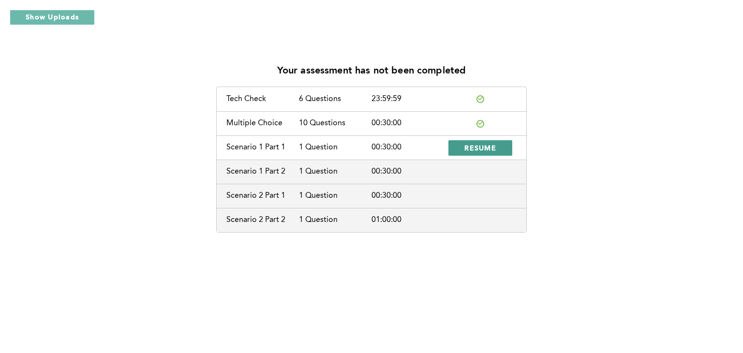
click at [473, 152] on span "RESUME" at bounding box center [480, 147] width 32 height 9
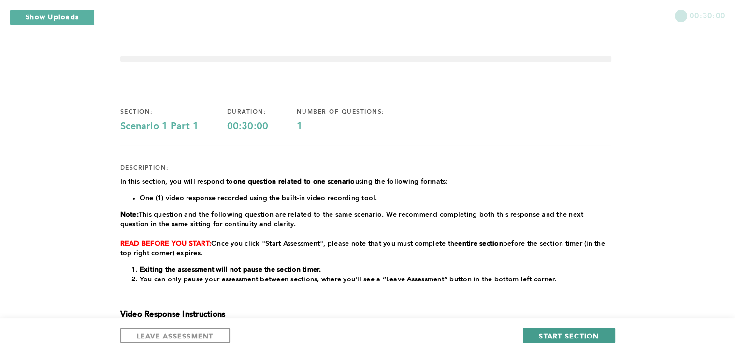
click at [548, 331] on span "START SECTION" at bounding box center [569, 335] width 60 height 9
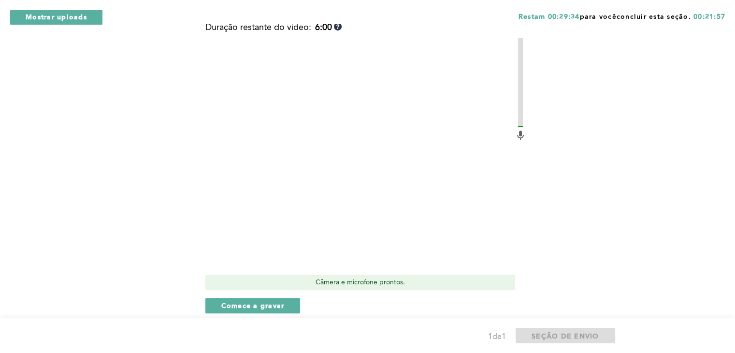
scroll to position [426, 0]
click at [229, 302] on font "Comece a gravar" at bounding box center [252, 304] width 63 height 7
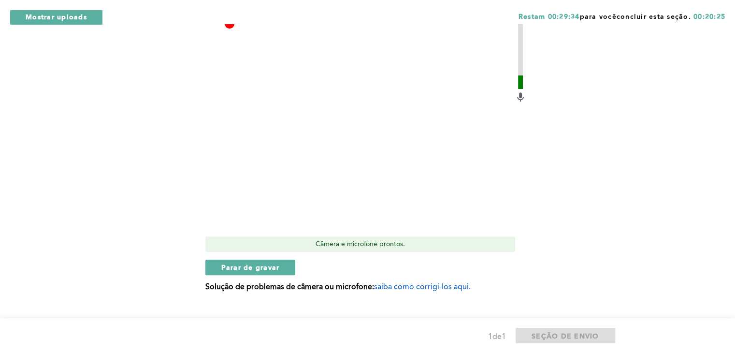
scroll to position [464, 0]
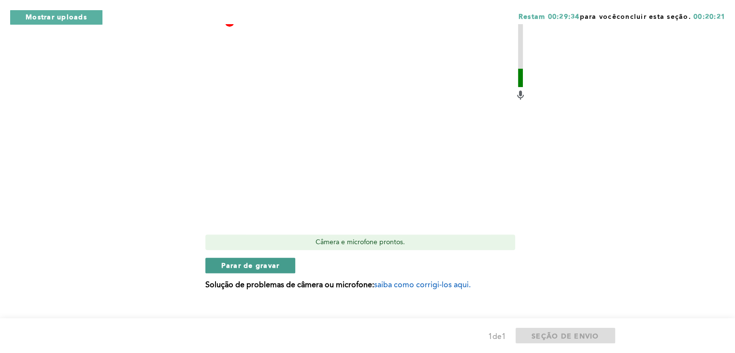
click at [241, 261] on span "Parar de gravar" at bounding box center [250, 265] width 59 height 9
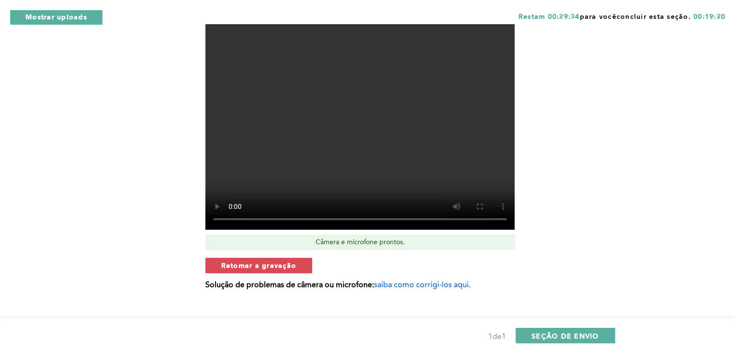
scroll to position [479, 0]
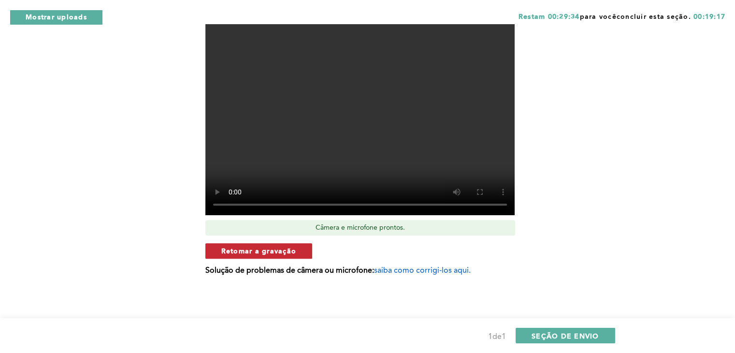
click at [291, 253] on font "Retomar a gravação" at bounding box center [258, 251] width 75 height 7
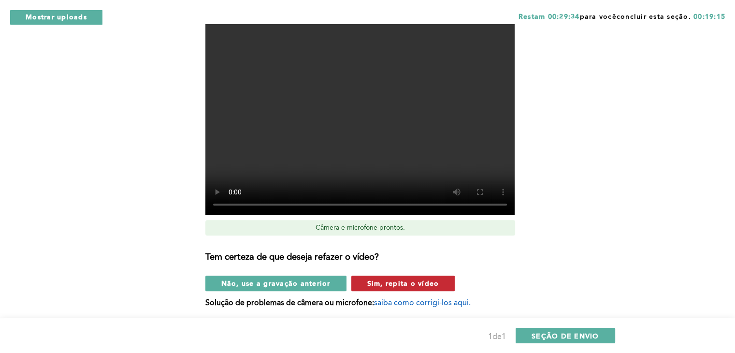
click at [425, 282] on font "Sim, repita o vídeo" at bounding box center [403, 283] width 72 height 7
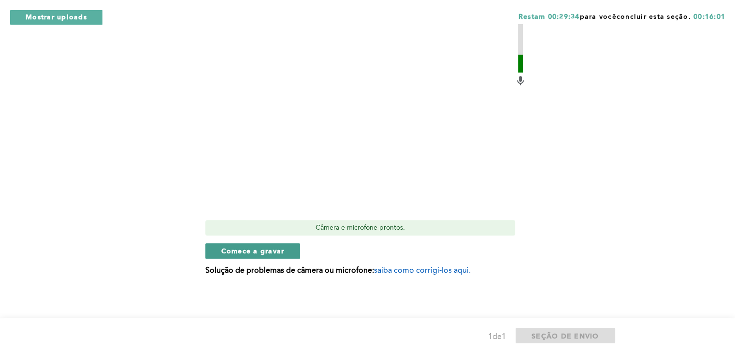
click at [242, 253] on font "Comece a gravar" at bounding box center [252, 251] width 63 height 7
click at [220, 260] on div "Duração restante do vídeo: 5:10 Câmera e microfone prontos. Parar de gravar Sol…" at bounding box center [366, 125] width 321 height 315
click at [228, 254] on font "Parar de gravar" at bounding box center [250, 251] width 59 height 7
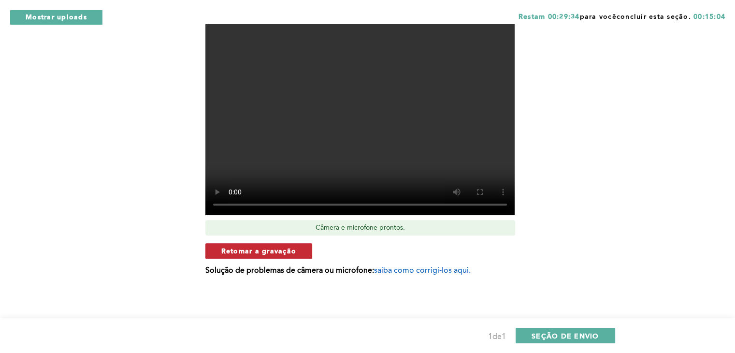
click at [248, 248] on font "Retomar a gravação" at bounding box center [258, 251] width 75 height 7
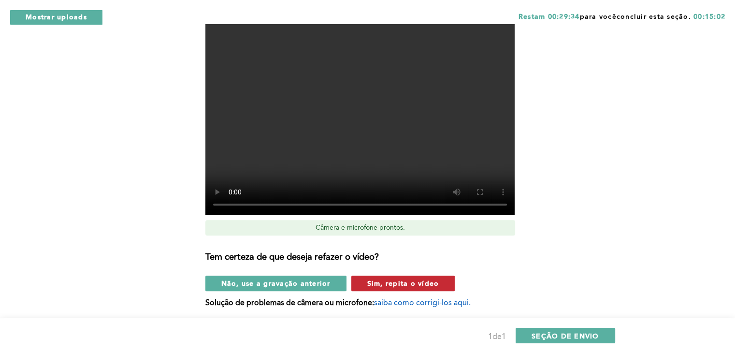
click at [448, 287] on button "Sim, repita o vídeo" at bounding box center [404, 283] width 104 height 15
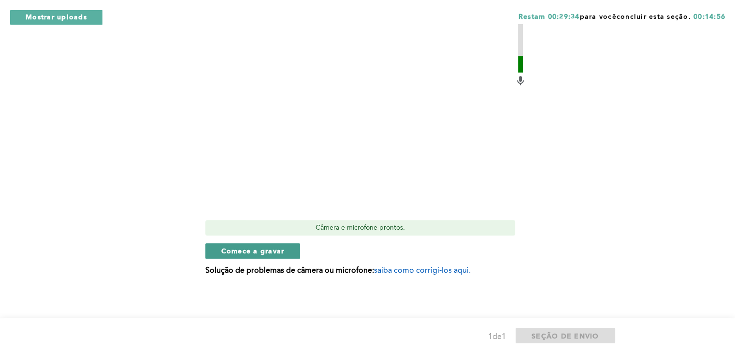
click at [248, 252] on font "Comece a gravar" at bounding box center [252, 251] width 63 height 7
click at [242, 250] on font "Parar de gravar" at bounding box center [250, 251] width 59 height 7
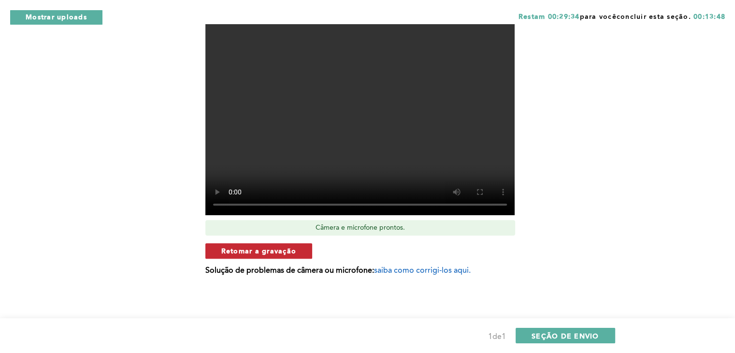
click at [234, 248] on font "Retomar a gravação" at bounding box center [258, 251] width 75 height 7
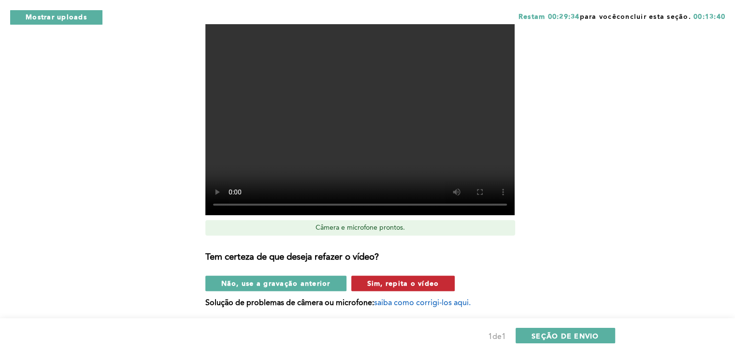
click at [410, 279] on span "Sim, repita o vídeo" at bounding box center [403, 283] width 72 height 9
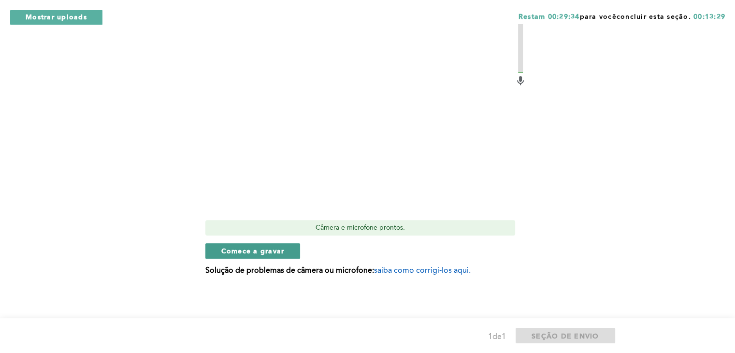
click at [232, 255] on button "Comece a gravar" at bounding box center [253, 250] width 95 height 15
click at [234, 248] on font "Parar de gravar" at bounding box center [250, 251] width 59 height 7
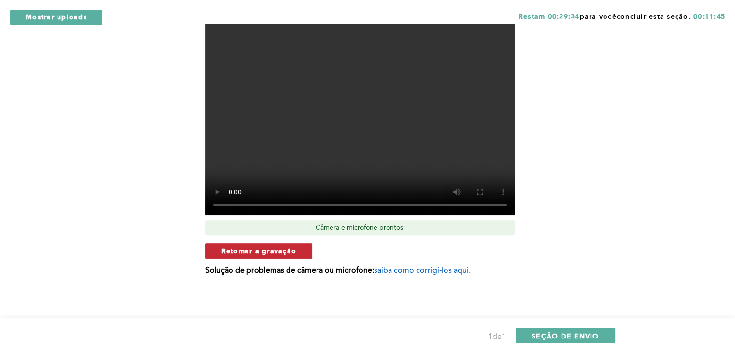
click at [237, 244] on button "Retomar a gravação" at bounding box center [259, 250] width 107 height 15
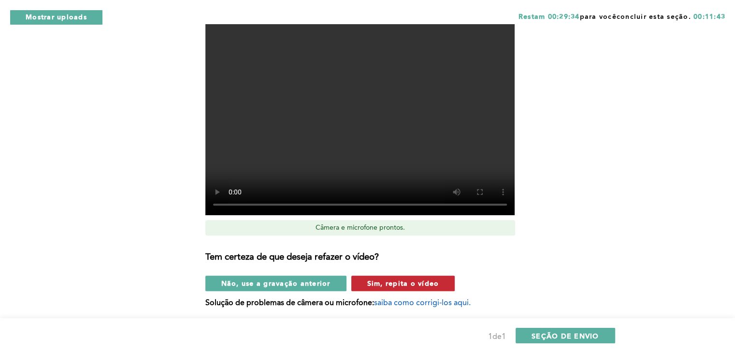
click at [444, 287] on button "Sim, repita o vídeo" at bounding box center [404, 283] width 104 height 15
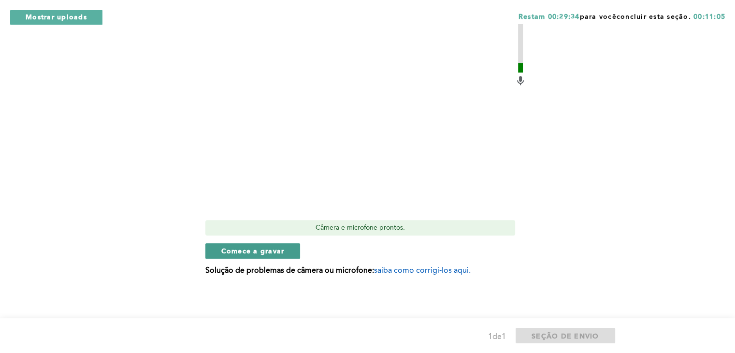
click at [232, 252] on font "Comece a gravar" at bounding box center [252, 251] width 63 height 7
click at [239, 252] on font "Parar de gravar" at bounding box center [250, 251] width 59 height 7
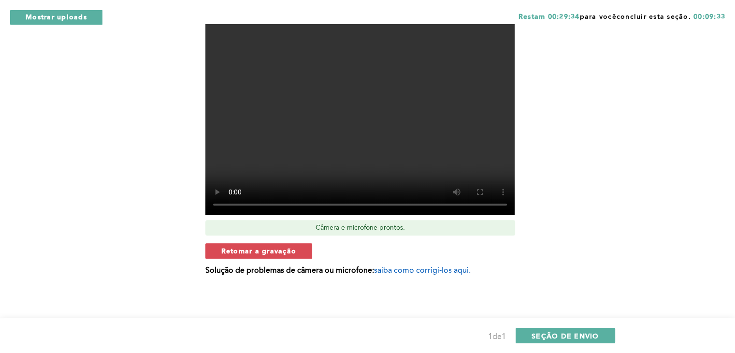
click at [239, 252] on font "Retomar a gravação" at bounding box center [258, 251] width 75 height 7
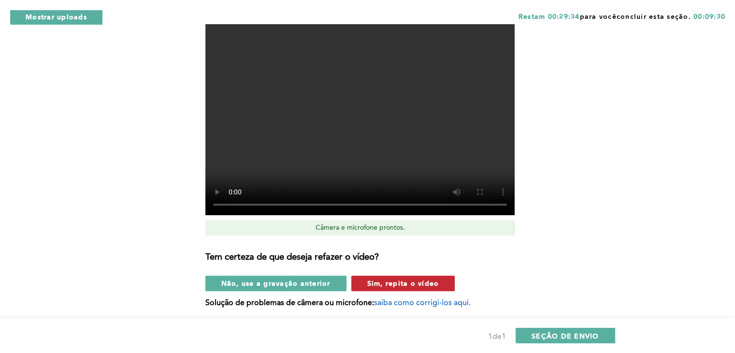
click at [442, 276] on button "Sim, repita o vídeo" at bounding box center [404, 283] width 104 height 15
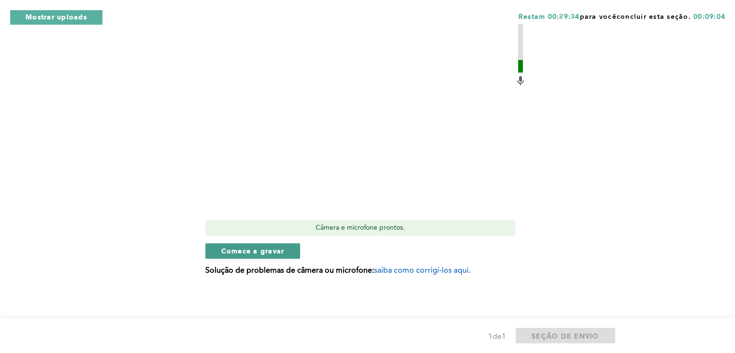
click at [239, 252] on font "Comece a gravar" at bounding box center [252, 251] width 63 height 7
click at [221, 249] on font "Parar de gravar" at bounding box center [250, 251] width 59 height 7
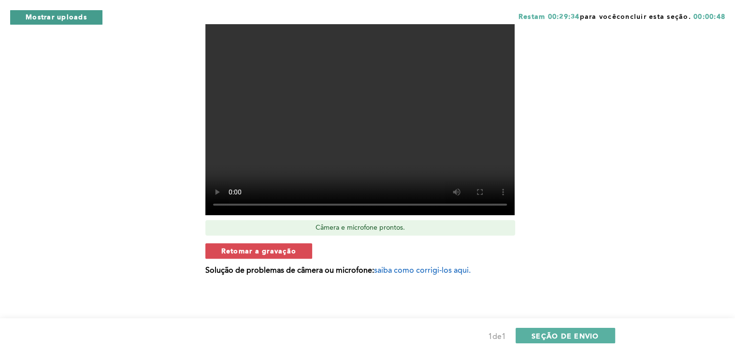
click at [58, 17] on font "Mostrar uploads" at bounding box center [56, 17] width 61 height 7
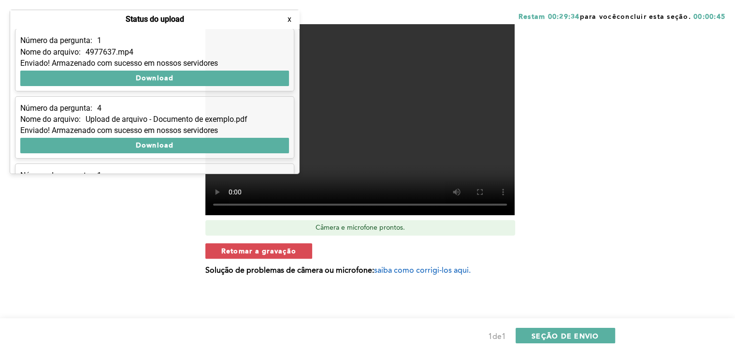
click at [290, 20] on font "x" at bounding box center [290, 19] width 4 height 9
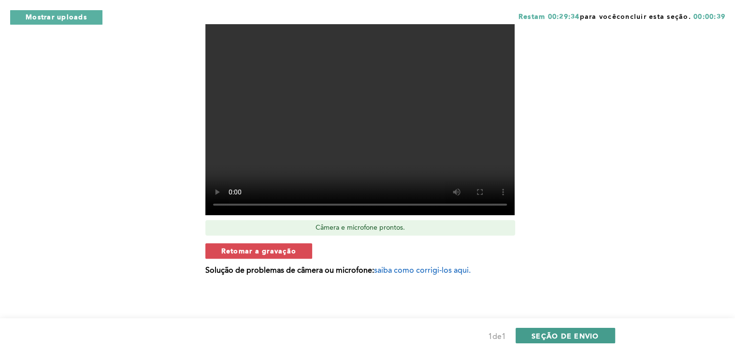
click at [556, 333] on font "SEÇÃO DE ENVIO" at bounding box center [566, 336] width 68 height 7
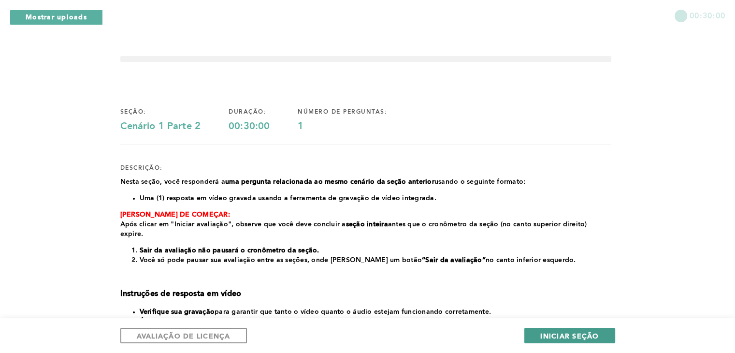
click at [565, 333] on font "INICIAR SEÇÃO" at bounding box center [570, 336] width 59 height 7
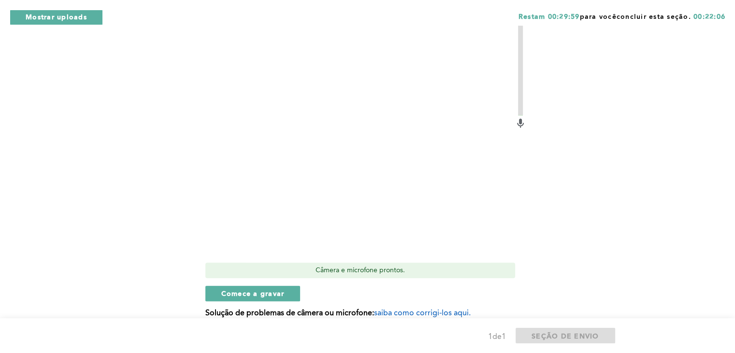
scroll to position [407, 0]
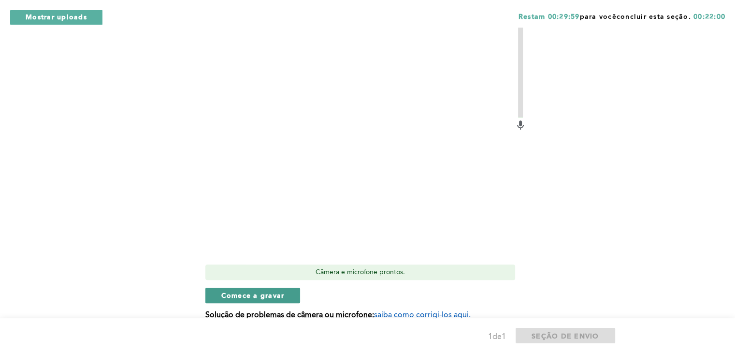
click at [227, 295] on font "Comece a gravar" at bounding box center [252, 296] width 63 height 7
click at [227, 295] on font "Parar de gravar" at bounding box center [250, 296] width 59 height 7
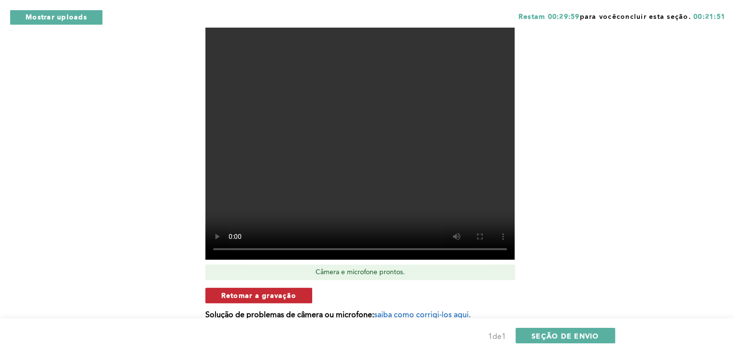
click at [231, 296] on font "Retomar a gravação" at bounding box center [258, 296] width 75 height 7
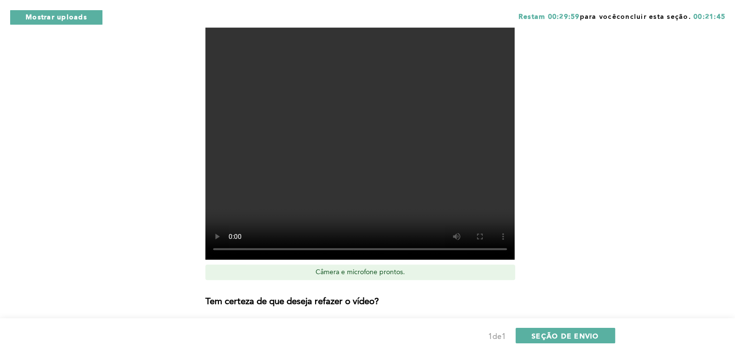
scroll to position [484, 0]
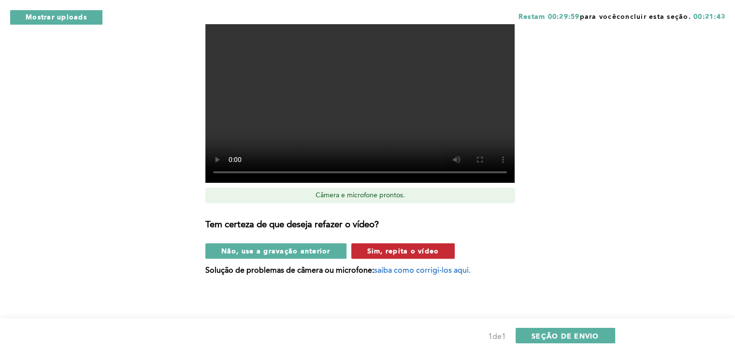
click at [429, 248] on font "Sim, repita o vídeo" at bounding box center [403, 251] width 72 height 7
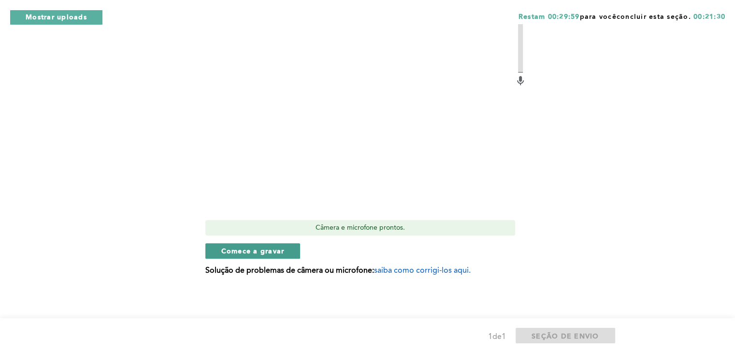
click at [217, 253] on button "Comece a gravar" at bounding box center [253, 250] width 95 height 15
click at [219, 250] on button "Parar de gravar" at bounding box center [251, 250] width 90 height 15
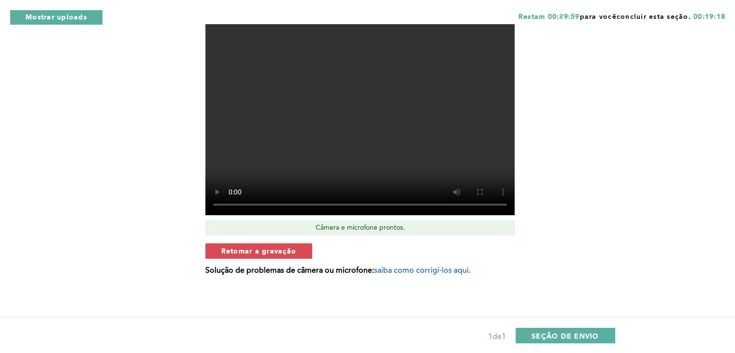
click at [219, 250] on button "Retomar a gravação" at bounding box center [259, 250] width 107 height 15
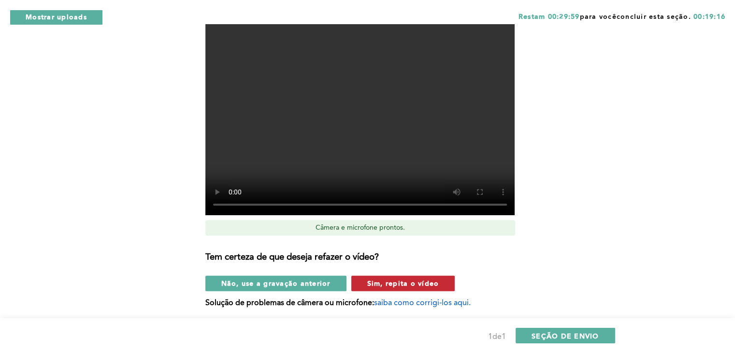
click at [370, 282] on font "Sim, repita o vídeo" at bounding box center [403, 283] width 72 height 7
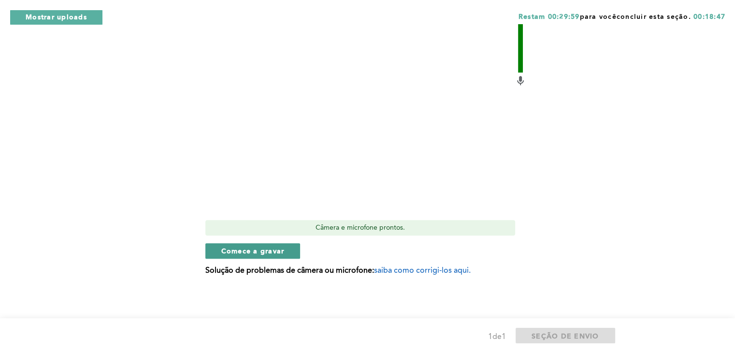
click at [230, 251] on font "Comece a gravar" at bounding box center [252, 251] width 63 height 7
click at [250, 246] on span "Parar de gravar" at bounding box center [250, 250] width 59 height 9
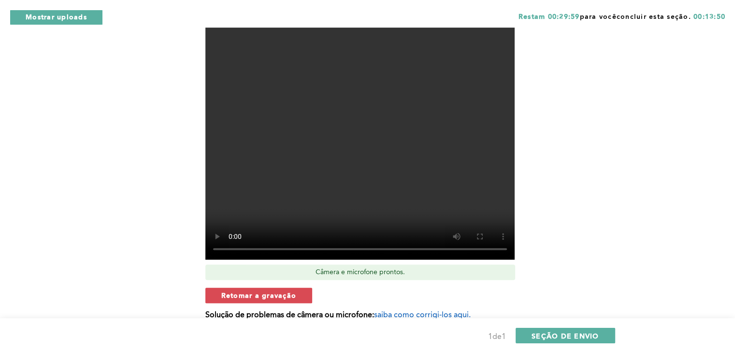
scroll to position [410, 0]
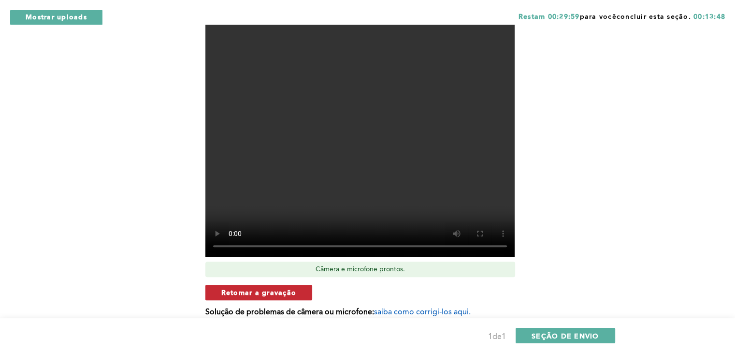
click at [240, 293] on font "Retomar a gravação" at bounding box center [258, 293] width 75 height 7
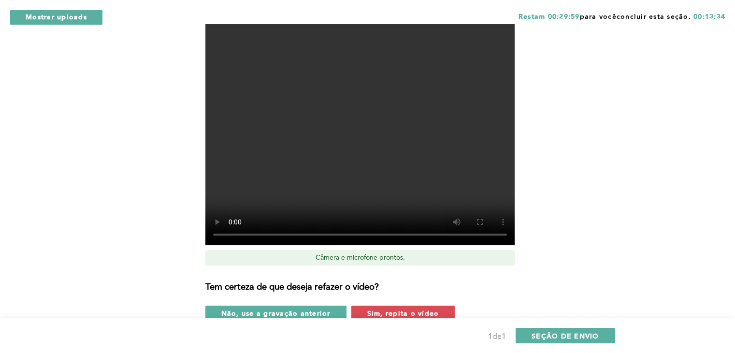
scroll to position [422, 0]
click at [449, 310] on button "Sim, repita o vídeo" at bounding box center [404, 312] width 104 height 15
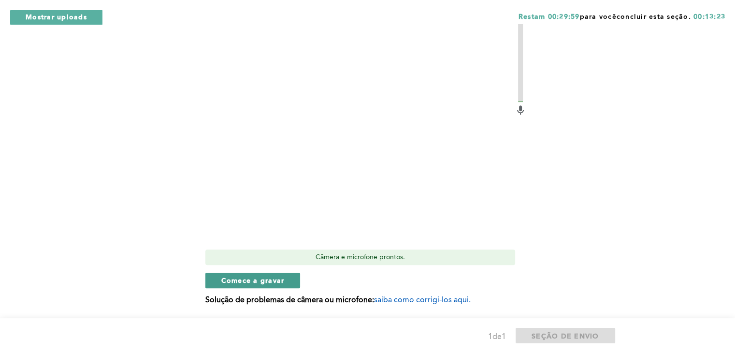
click at [248, 282] on font "Comece a gravar" at bounding box center [252, 281] width 63 height 7
click at [222, 282] on font "Parar de gravar" at bounding box center [250, 281] width 59 height 7
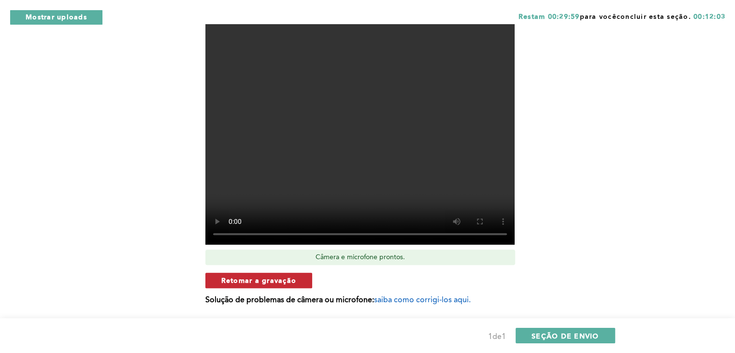
click at [246, 283] on font "Retomar a gravação" at bounding box center [258, 281] width 75 height 7
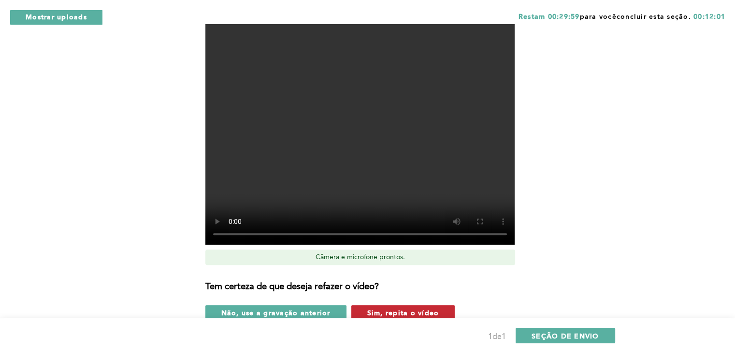
click at [442, 314] on button "Sim, repita o vídeo" at bounding box center [404, 312] width 104 height 15
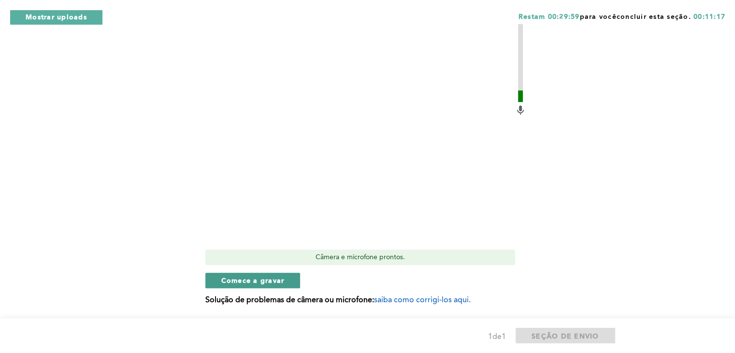
click at [233, 280] on font "Comece a gravar" at bounding box center [252, 281] width 63 height 7
click at [228, 279] on font "Parar de gravar" at bounding box center [250, 281] width 59 height 7
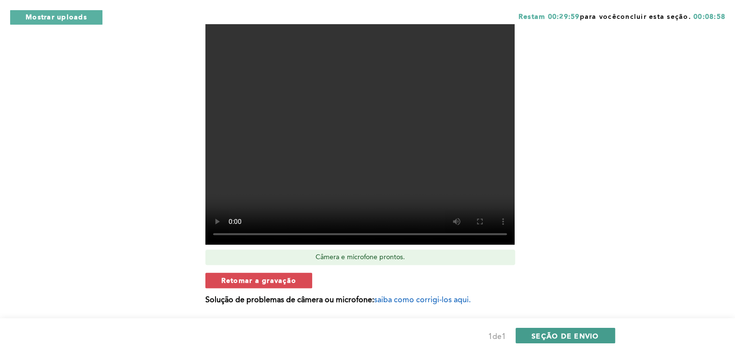
click at [567, 339] on font "SEÇÃO DE ENVIO" at bounding box center [566, 336] width 68 height 7
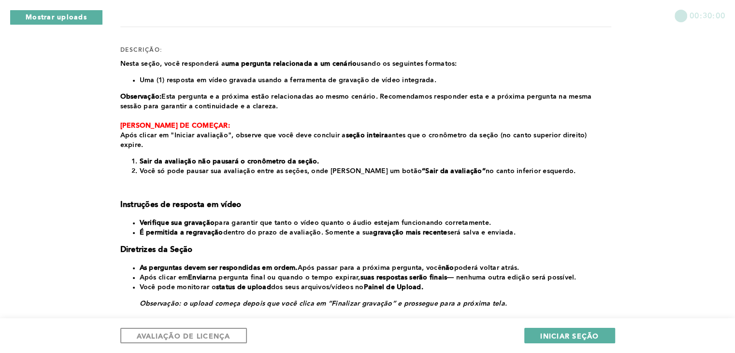
scroll to position [122, 0]
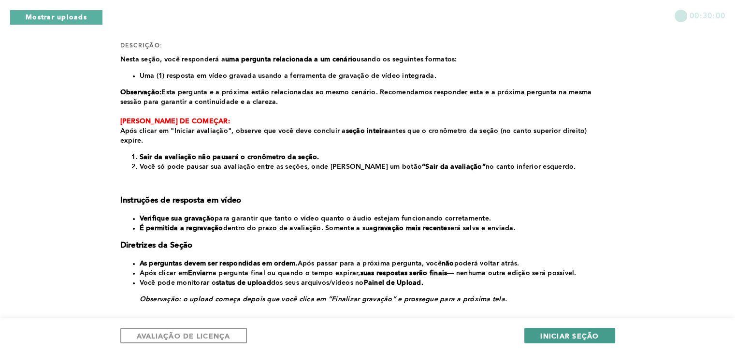
click at [561, 334] on font "INICIAR SEÇÃO" at bounding box center [570, 336] width 59 height 7
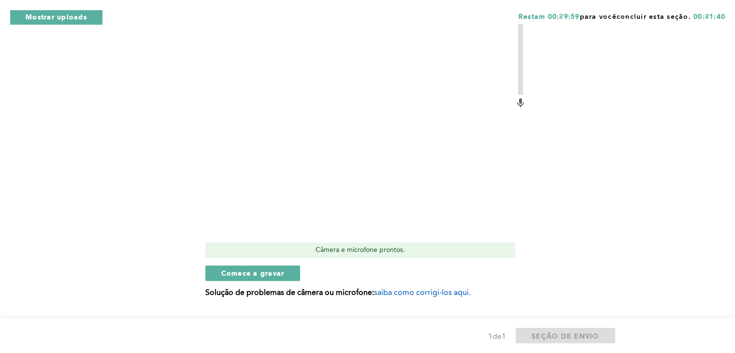
scroll to position [336, 0]
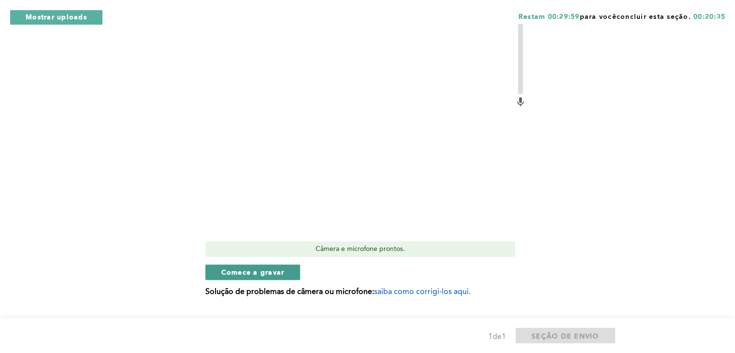
click at [226, 275] on font "Comece a gravar" at bounding box center [252, 272] width 63 height 7
click at [236, 271] on font "Parar de gravar" at bounding box center [250, 272] width 59 height 7
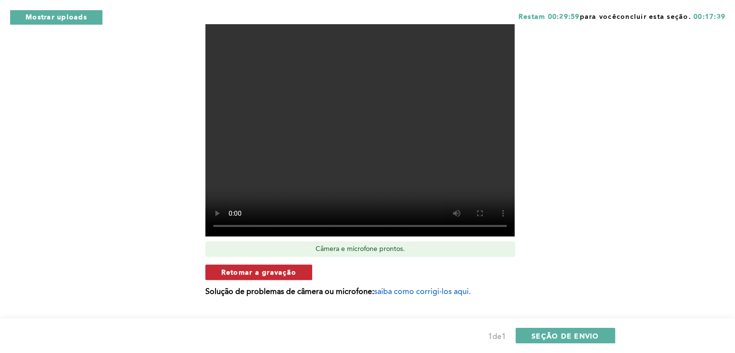
click at [258, 272] on font "Retomar a gravação" at bounding box center [258, 272] width 75 height 7
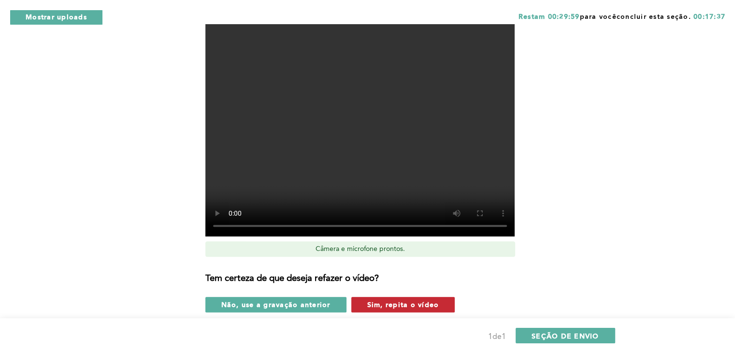
click at [375, 305] on font "Sim, repita o vídeo" at bounding box center [403, 305] width 72 height 7
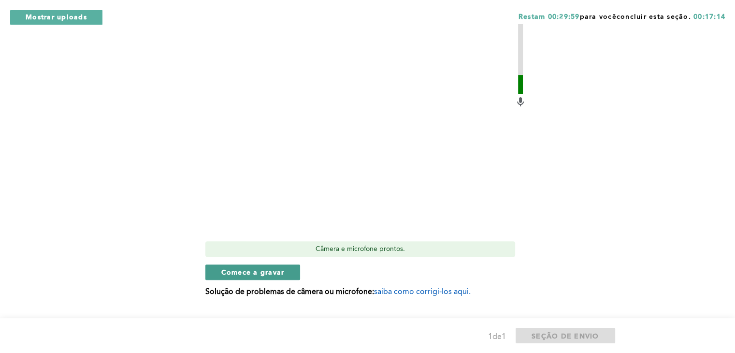
click at [240, 274] on font "Comece a gravar" at bounding box center [252, 272] width 63 height 7
click at [242, 273] on font "Parar de gravar" at bounding box center [250, 272] width 59 height 7
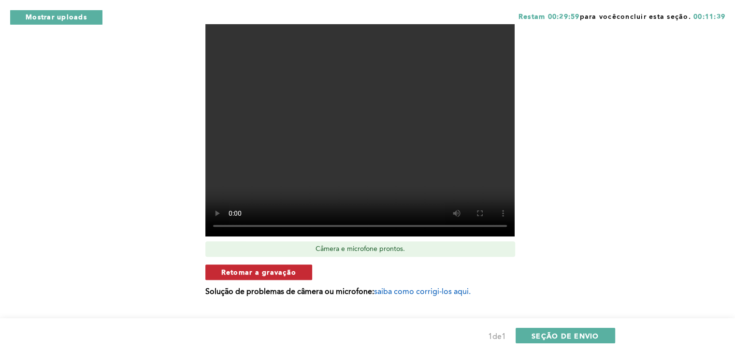
click at [238, 271] on font "Retomar a gravação" at bounding box center [258, 272] width 75 height 7
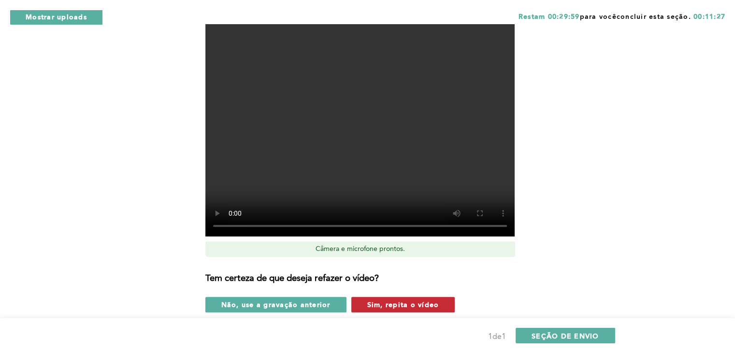
click at [449, 307] on button "Sim, repita o vídeo" at bounding box center [404, 304] width 104 height 15
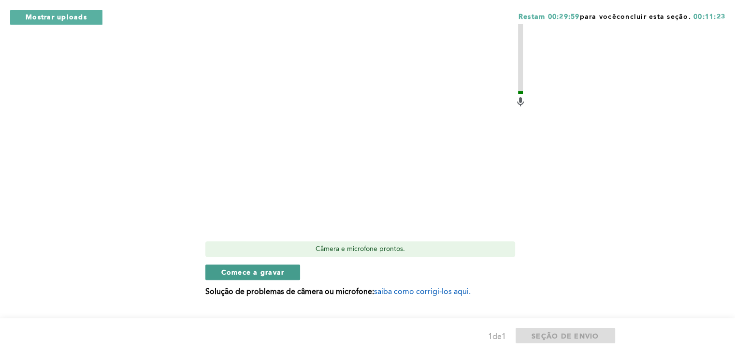
click at [234, 267] on span "Comece a gravar" at bounding box center [252, 271] width 63 height 9
click at [234, 267] on span "Parar de gravar" at bounding box center [250, 271] width 59 height 9
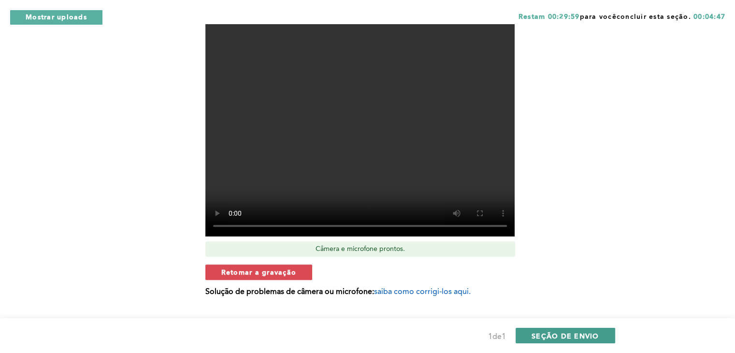
click at [567, 333] on font "SEÇÃO DE ENVIO" at bounding box center [566, 336] width 68 height 7
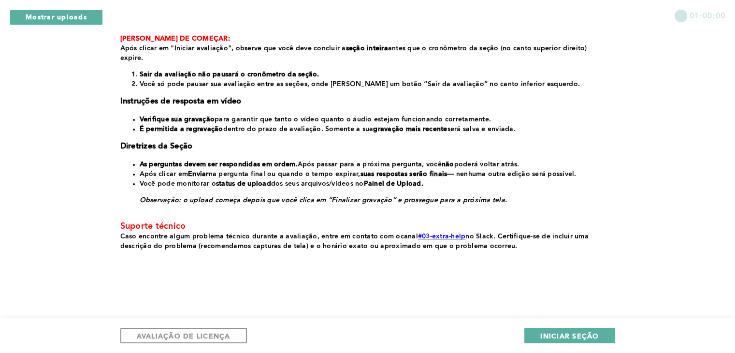
scroll to position [198, 0]
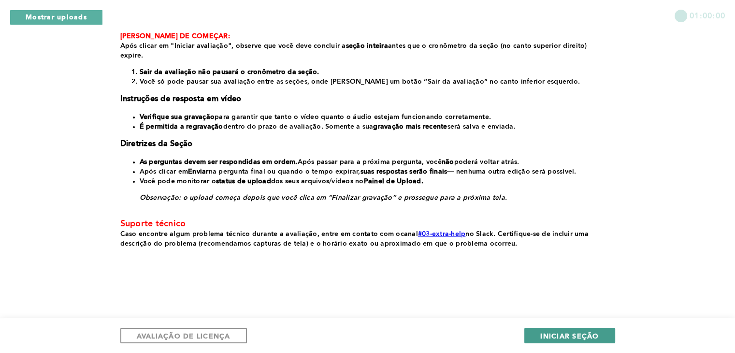
click at [561, 337] on font "INICIAR SEÇÃO" at bounding box center [570, 336] width 59 height 7
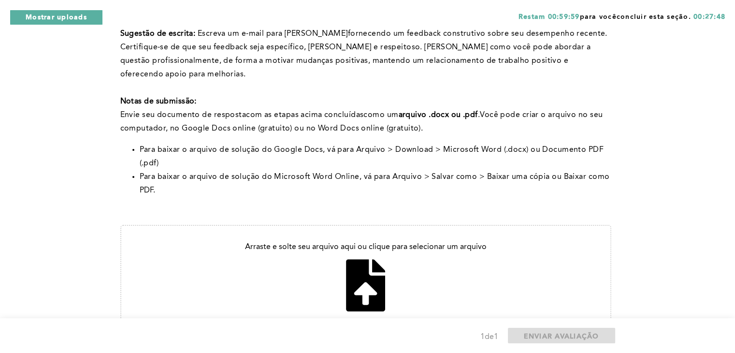
scroll to position [247, 0]
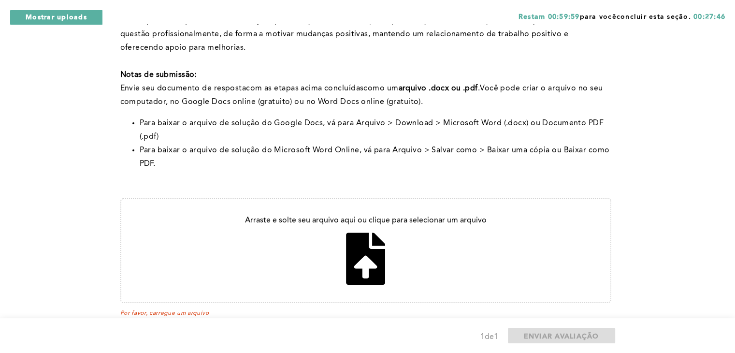
click at [364, 221] on input "file" at bounding box center [365, 250] width 489 height 103
click at [403, 117] on li "Para baixar o arquivo de solução do Google Docs, vá para Arquivo > Download > M…" at bounding box center [376, 130] width 472 height 27
click at [356, 228] on input "file" at bounding box center [365, 250] width 489 height 103
type input "C:\fakepath\Email ALex.pdf"
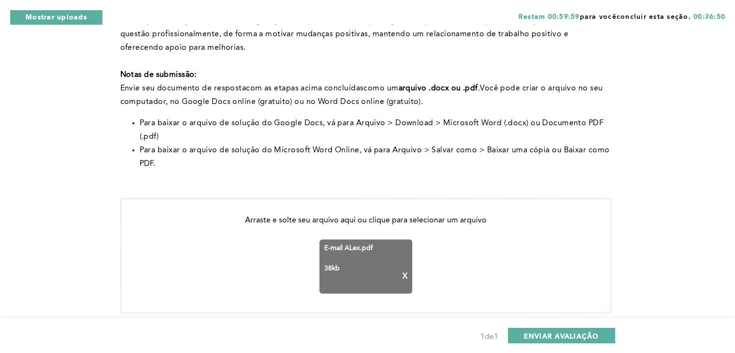
scroll to position [257, 0]
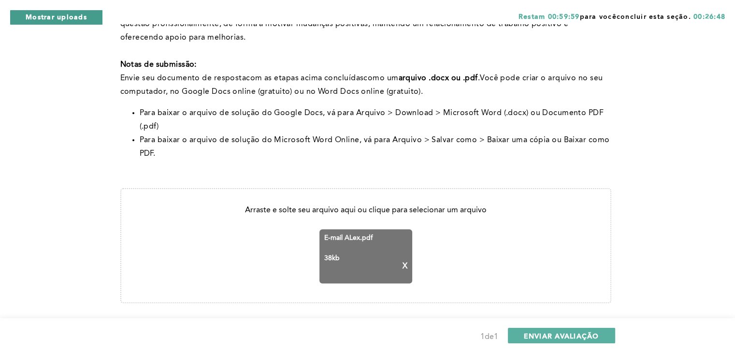
click at [64, 21] on font "Mostrar uploads" at bounding box center [56, 17] width 61 height 7
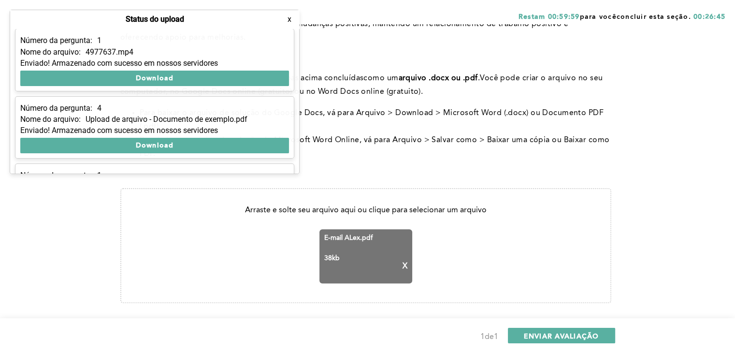
click at [299, 159] on div "Número da pergunta: 1 Nome do arquivo: 4977637.mp4 Enviado! Armazenado com suce…" at bounding box center [154, 101] width 289 height 145
click at [297, 162] on div "Número da pergunta: 1 Nome do arquivo: 4977637.mp4 Enviado! Armazenado com suce…" at bounding box center [154, 101] width 289 height 145
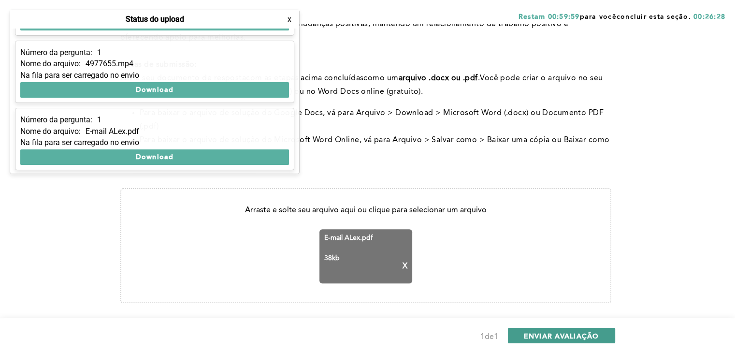
click at [567, 339] on font "ENVIAR AVALIAÇÃO" at bounding box center [561, 336] width 75 height 7
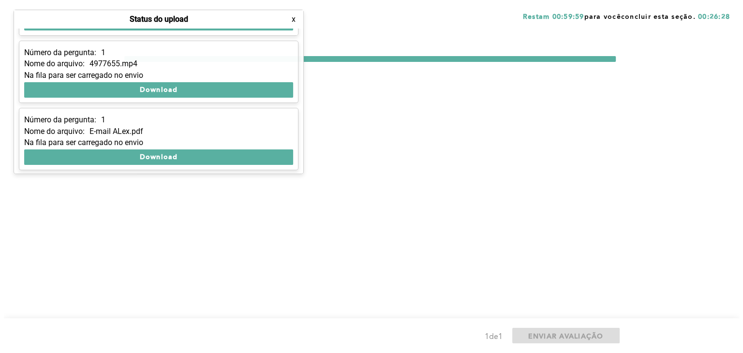
scroll to position [0, 0]
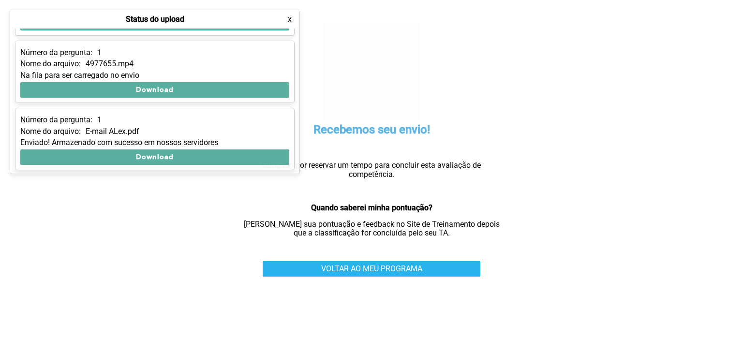
click at [289, 22] on font "x" at bounding box center [290, 19] width 4 height 9
